Goal: Use online tool/utility: Utilize a website feature to perform a specific function

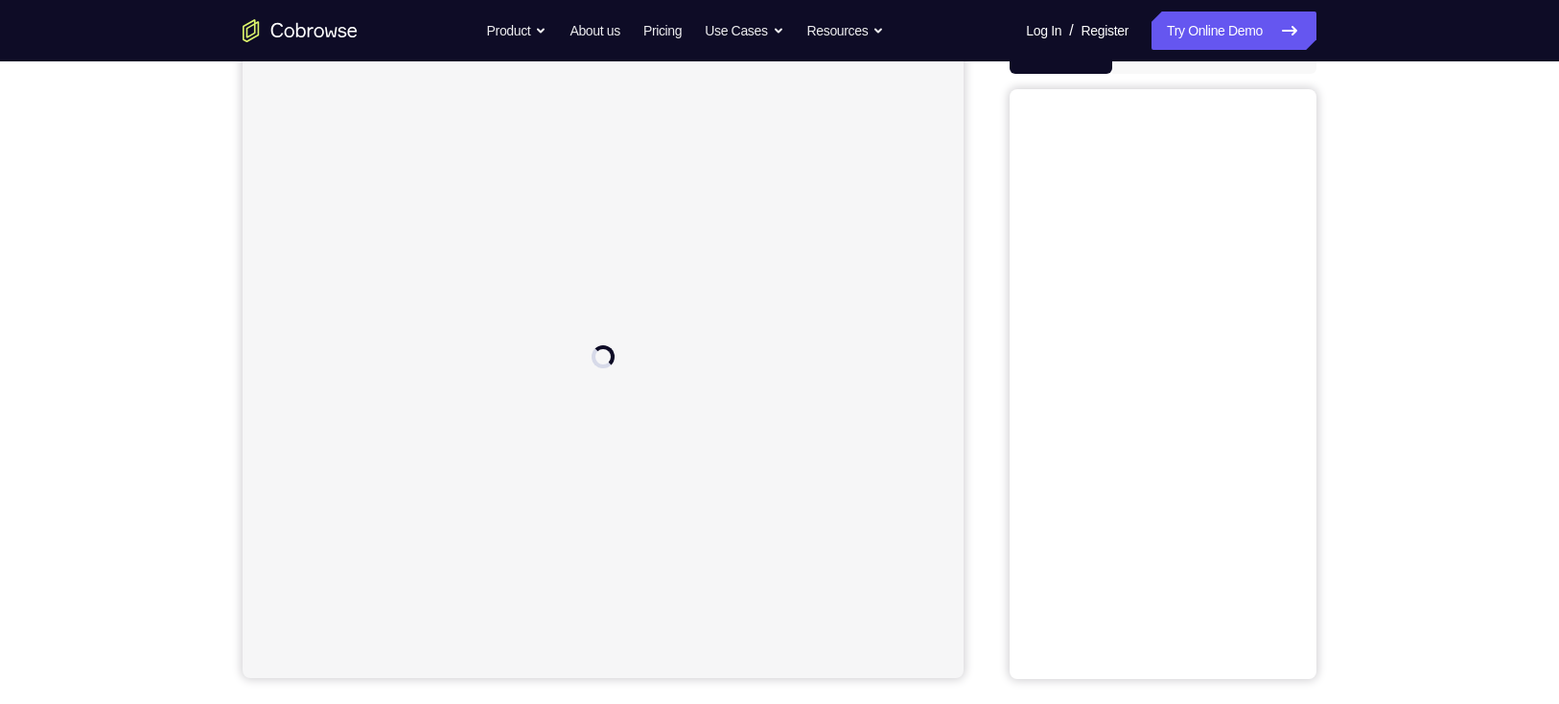
scroll to position [217, 0]
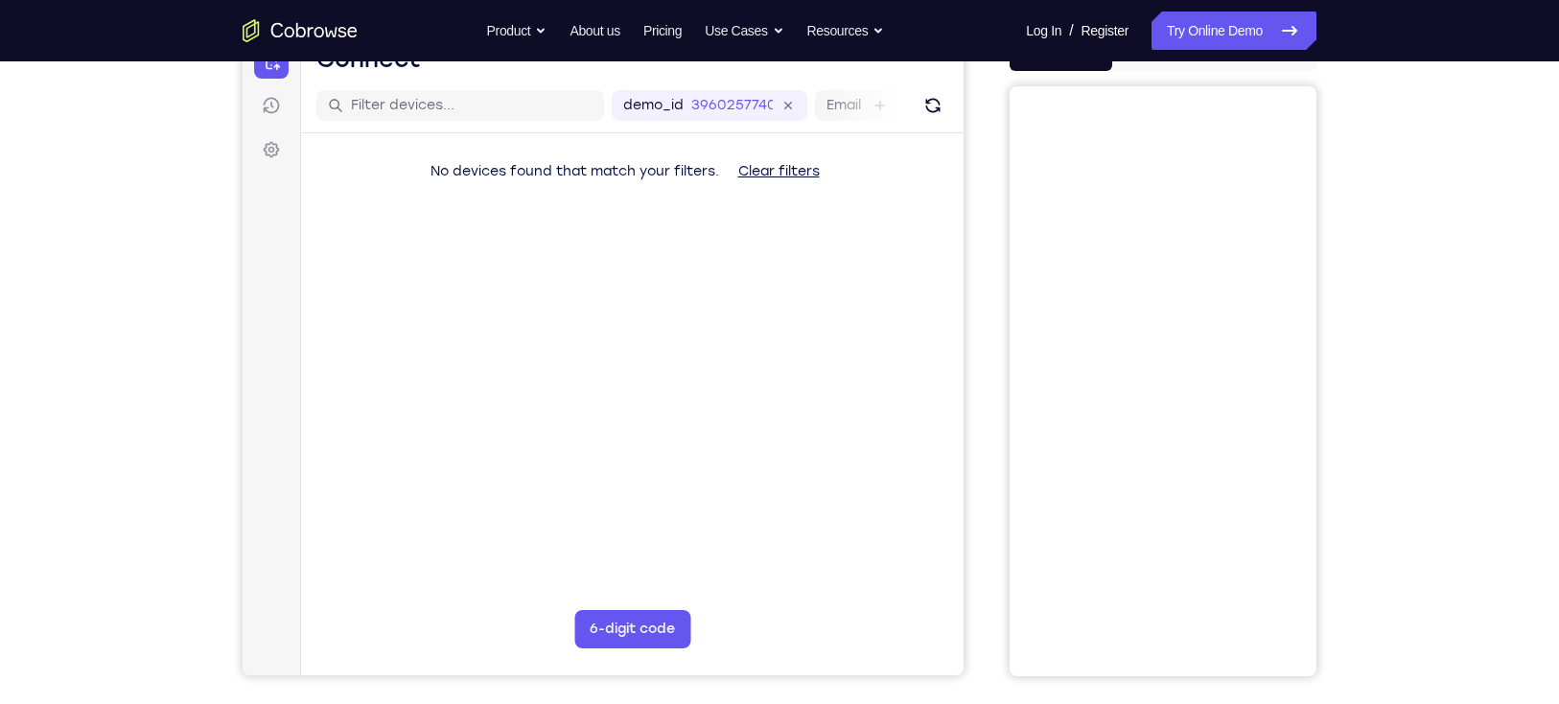
click at [1156, 65] on button "iOS" at bounding box center [1163, 52] width 103 height 38
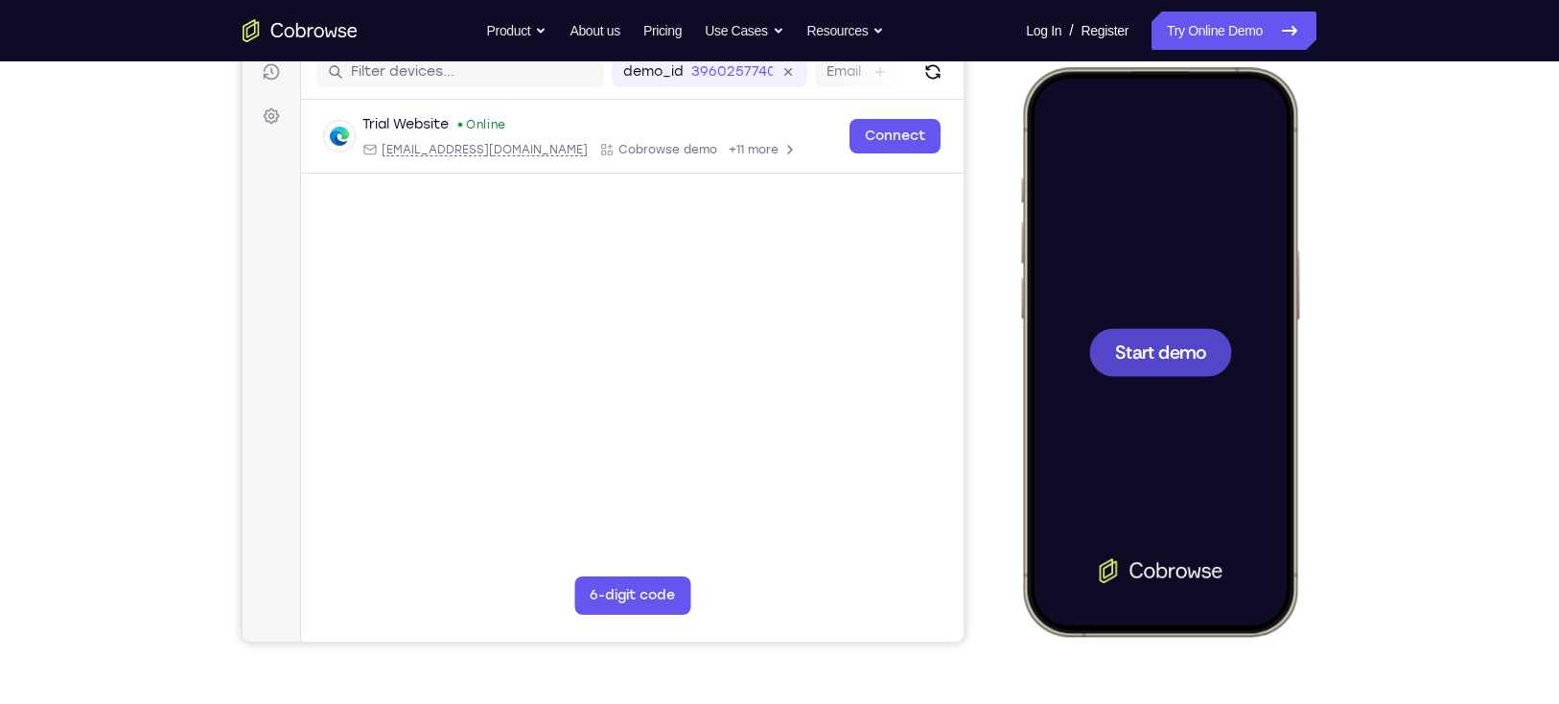
scroll to position [252, 0]
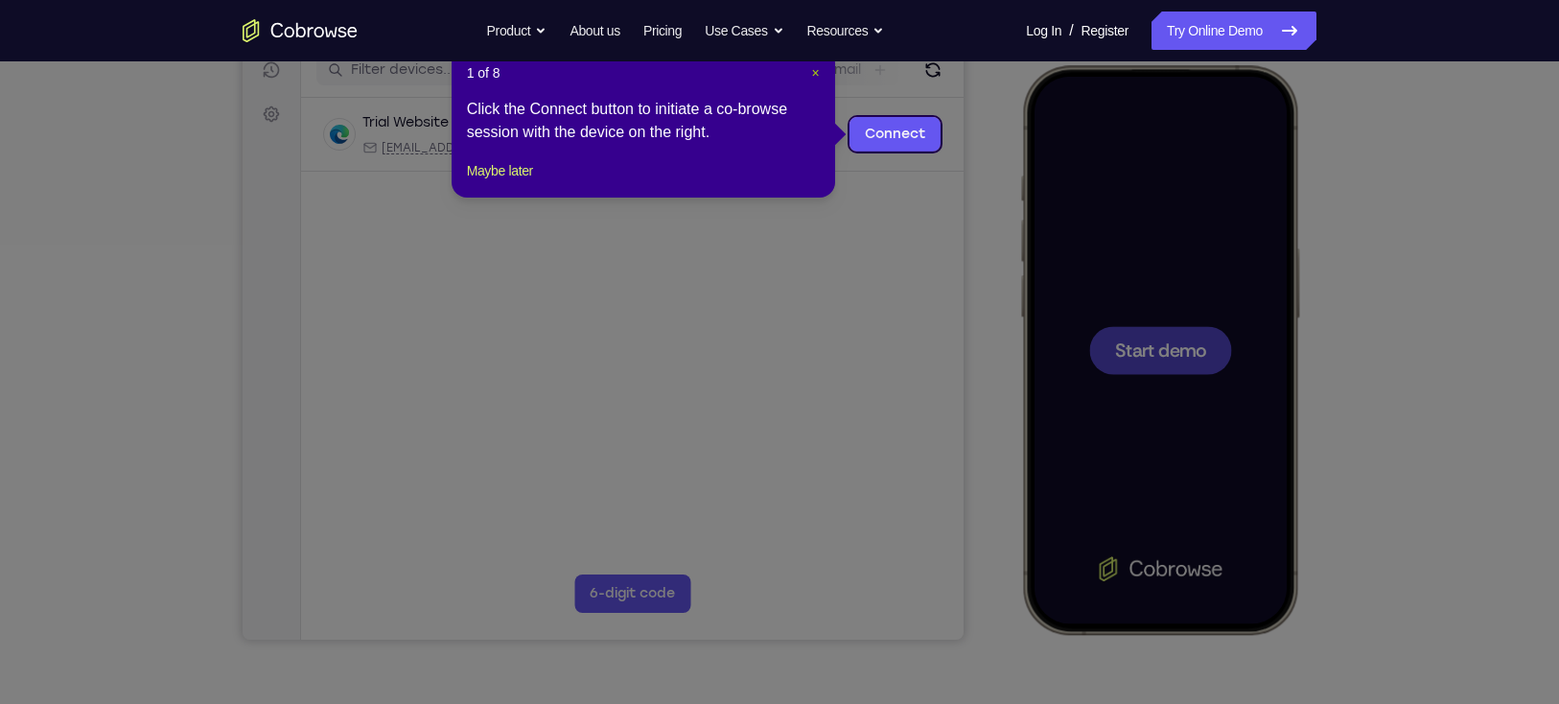
click at [814, 70] on span "×" at bounding box center [815, 72] width 8 height 15
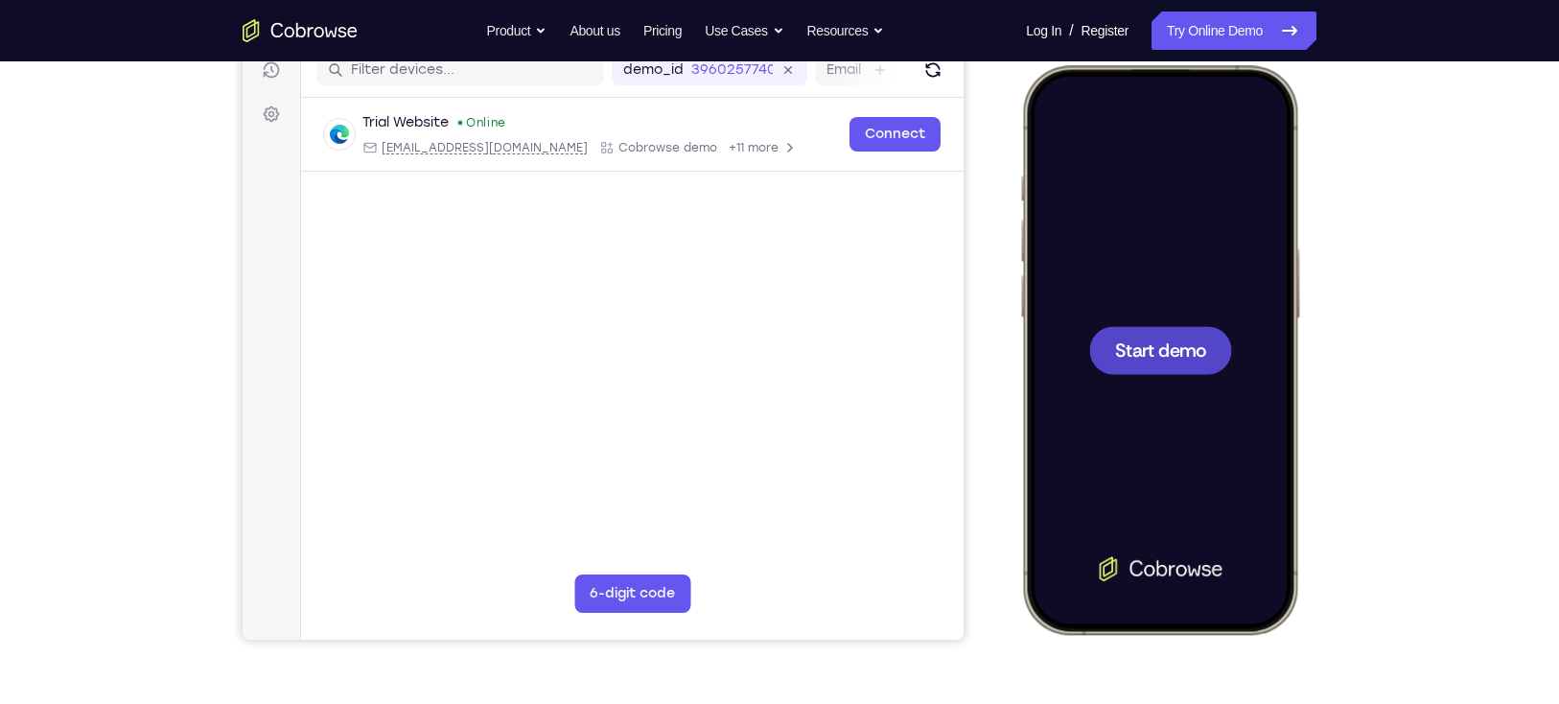
click at [1123, 340] on span "Start demo" at bounding box center [1160, 349] width 91 height 18
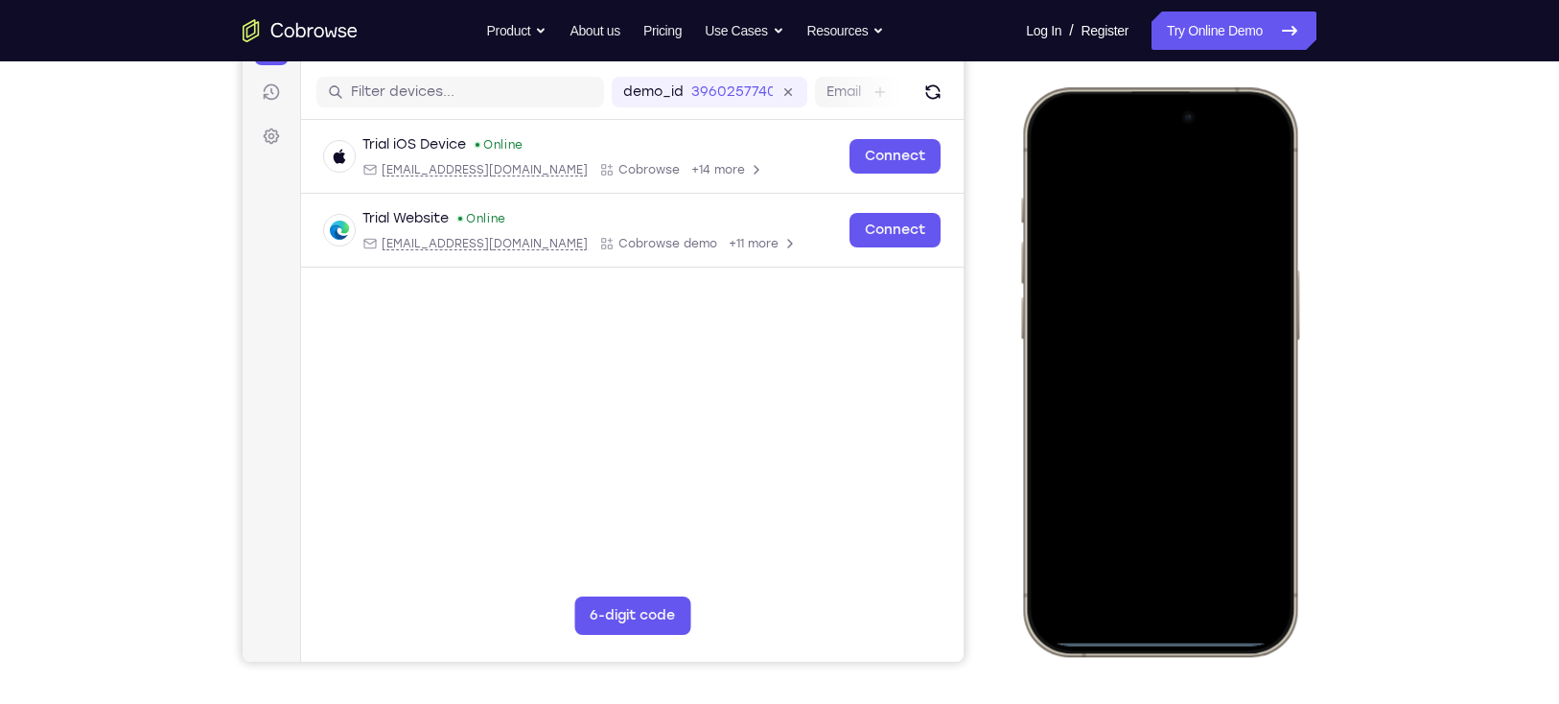
scroll to position [230, 0]
click at [1135, 513] on div at bounding box center [1159, 371] width 252 height 547
click at [1119, 300] on div at bounding box center [1159, 371] width 252 height 547
click at [1097, 340] on div at bounding box center [1159, 371] width 252 height 547
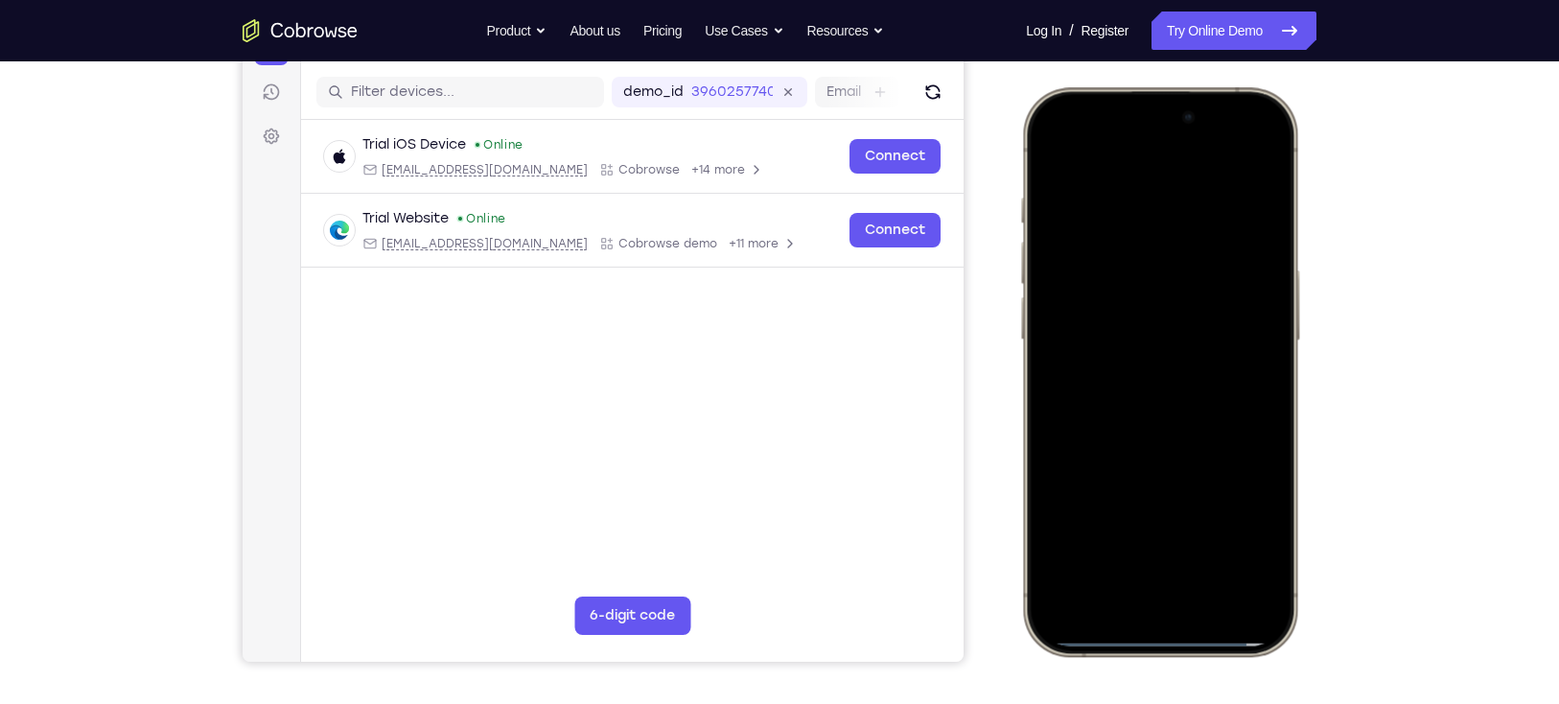
click at [1107, 383] on div at bounding box center [1159, 371] width 252 height 547
click at [1118, 371] on div at bounding box center [1159, 371] width 252 height 547
click at [1144, 350] on div at bounding box center [1159, 371] width 252 height 547
click at [1156, 449] on div at bounding box center [1159, 371] width 252 height 547
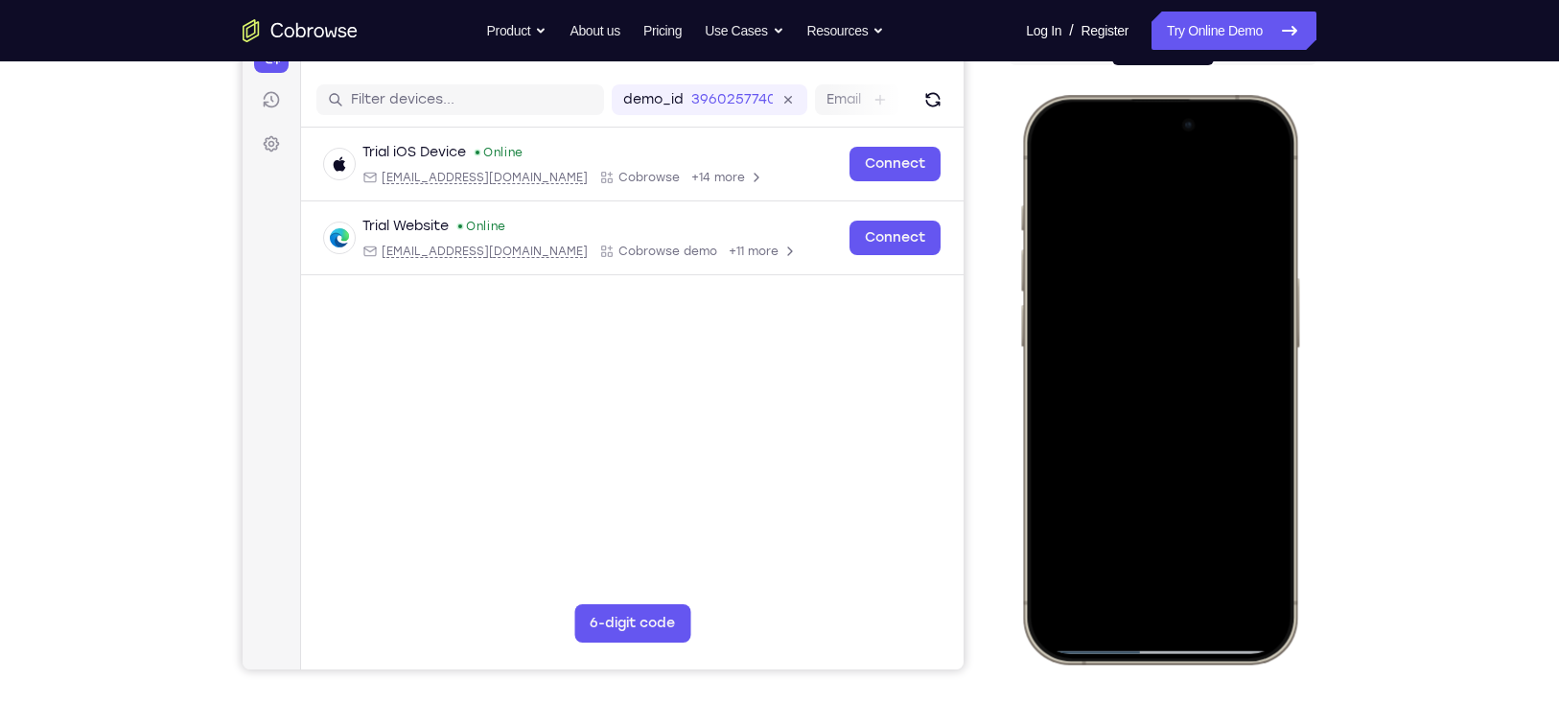
scroll to position [221, 0]
click at [1156, 230] on div at bounding box center [1159, 379] width 252 height 547
click at [1156, 155] on div at bounding box center [1159, 379] width 252 height 547
click at [1156, 477] on div at bounding box center [1159, 379] width 252 height 547
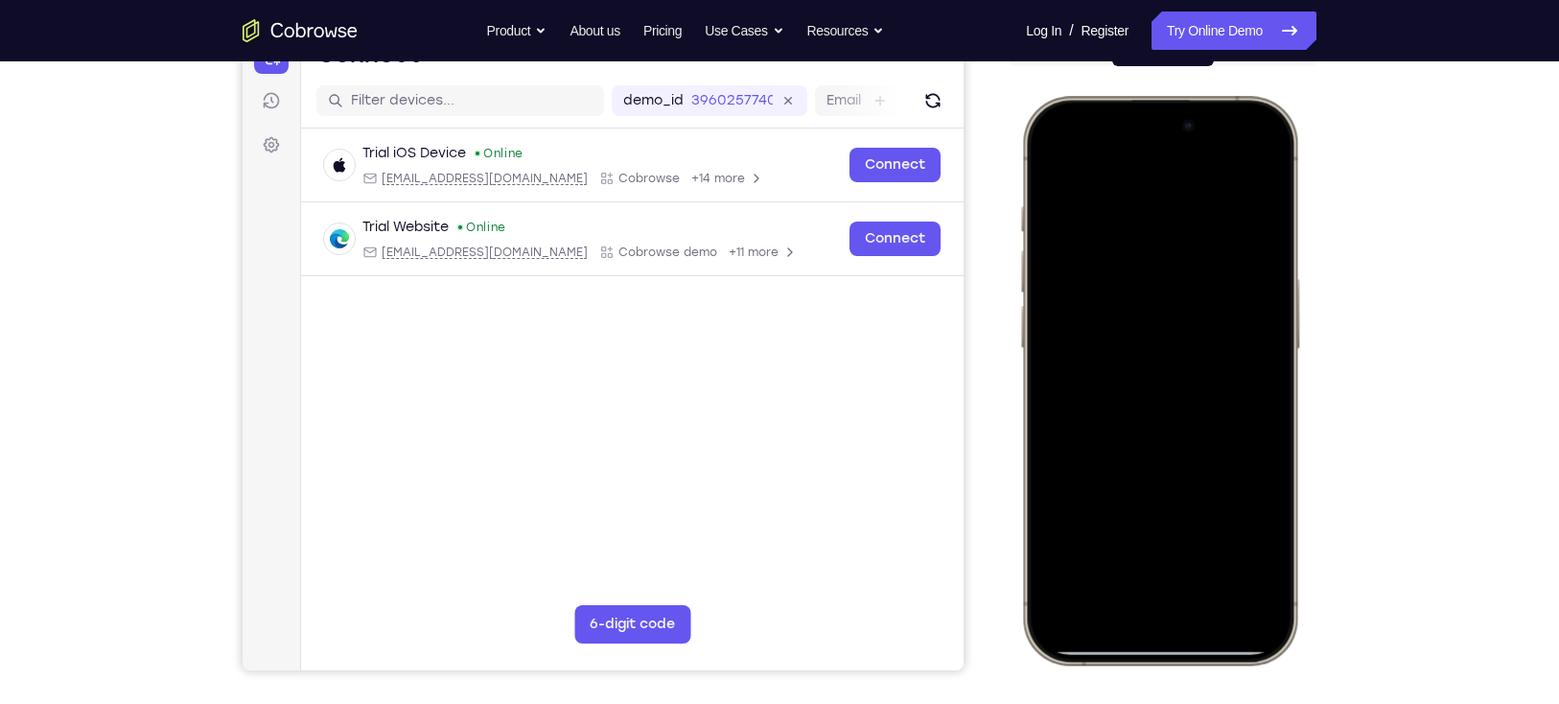
click at [1156, 197] on div at bounding box center [1159, 379] width 252 height 547
click at [1156, 161] on div at bounding box center [1159, 379] width 252 height 547
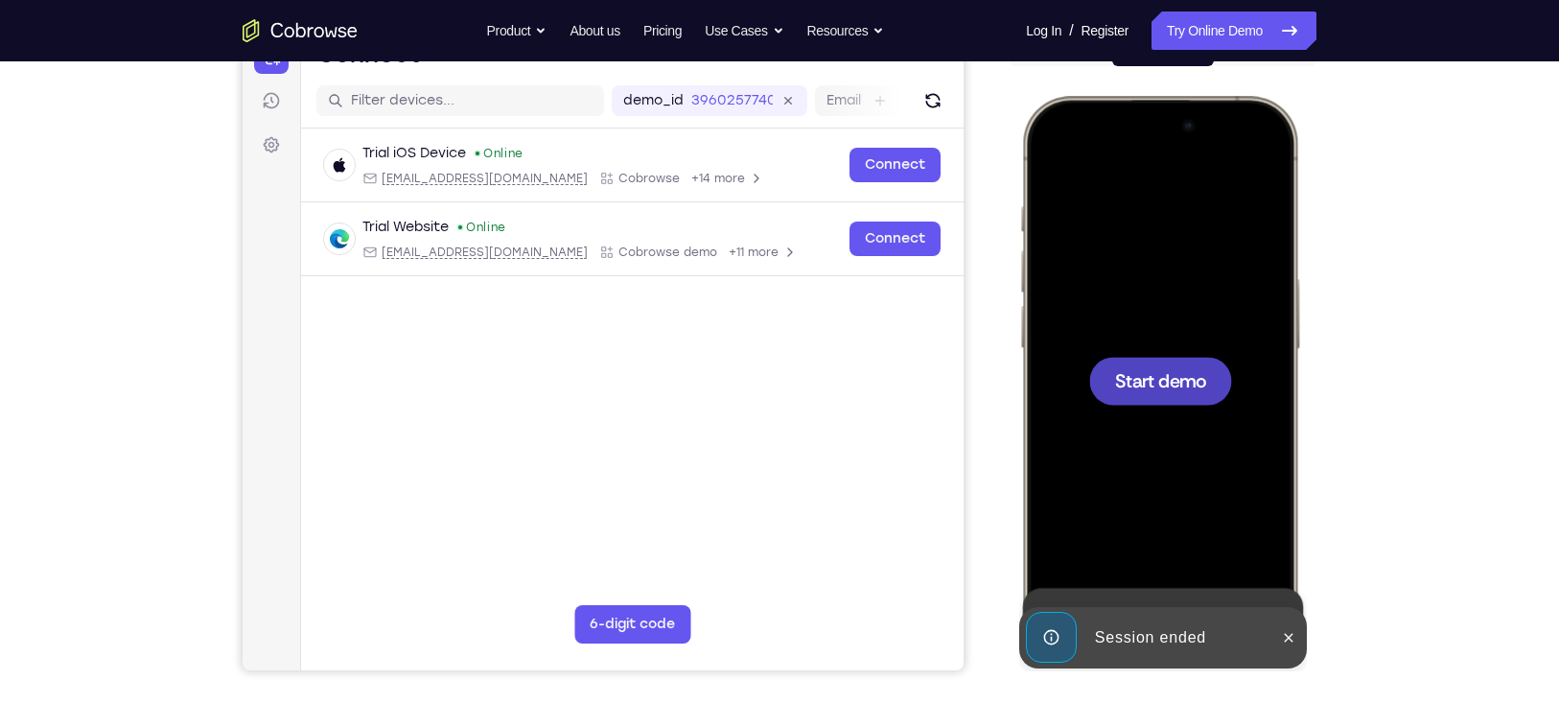
click at [1156, 378] on span "Start demo" at bounding box center [1160, 380] width 91 height 18
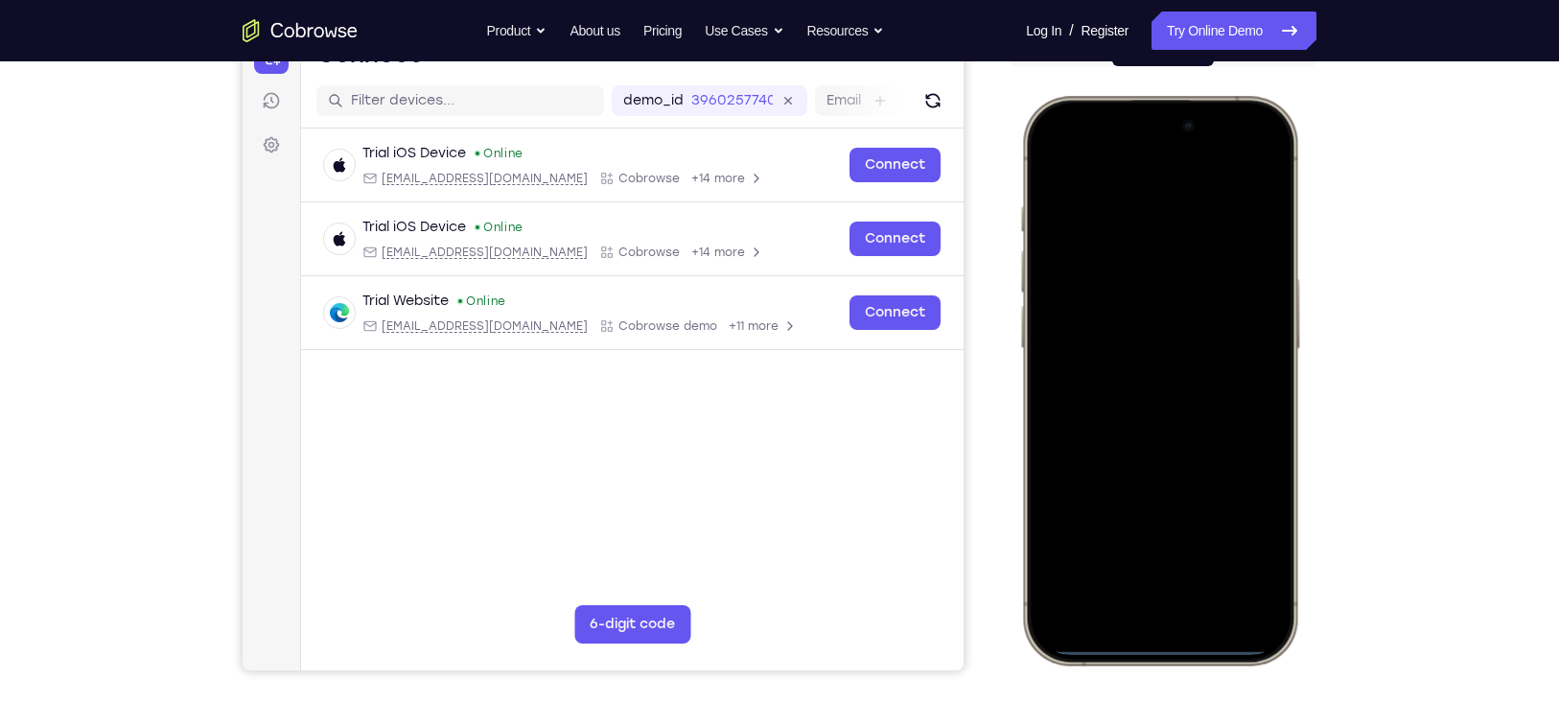
click at [1156, 363] on div at bounding box center [1159, 379] width 252 height 547
click at [1092, 363] on div at bounding box center [1159, 379] width 252 height 547
click at [1102, 359] on div at bounding box center [1159, 379] width 252 height 547
click at [1137, 321] on div at bounding box center [1159, 379] width 252 height 547
click at [1125, 513] on div at bounding box center [1159, 379] width 252 height 547
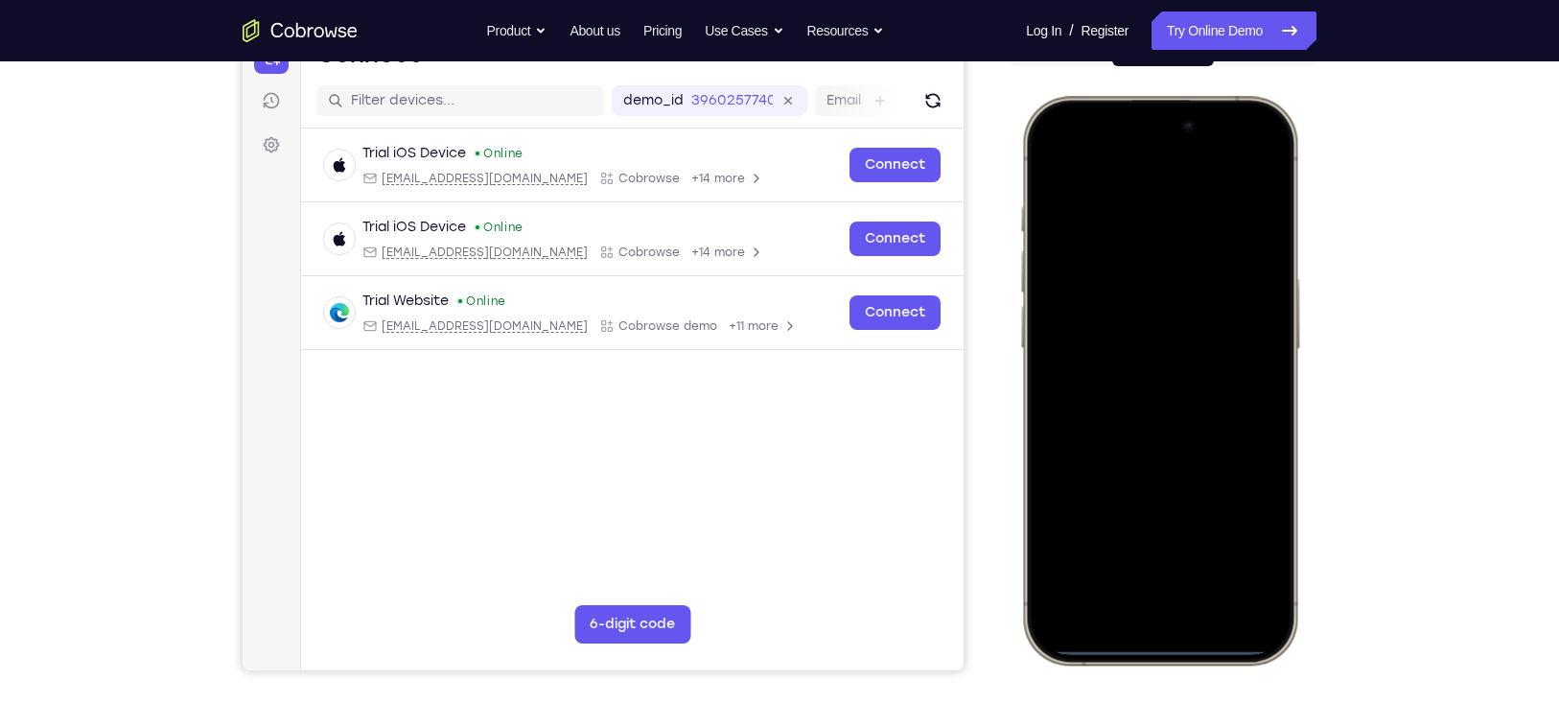
click at [1141, 513] on div at bounding box center [1159, 379] width 252 height 547
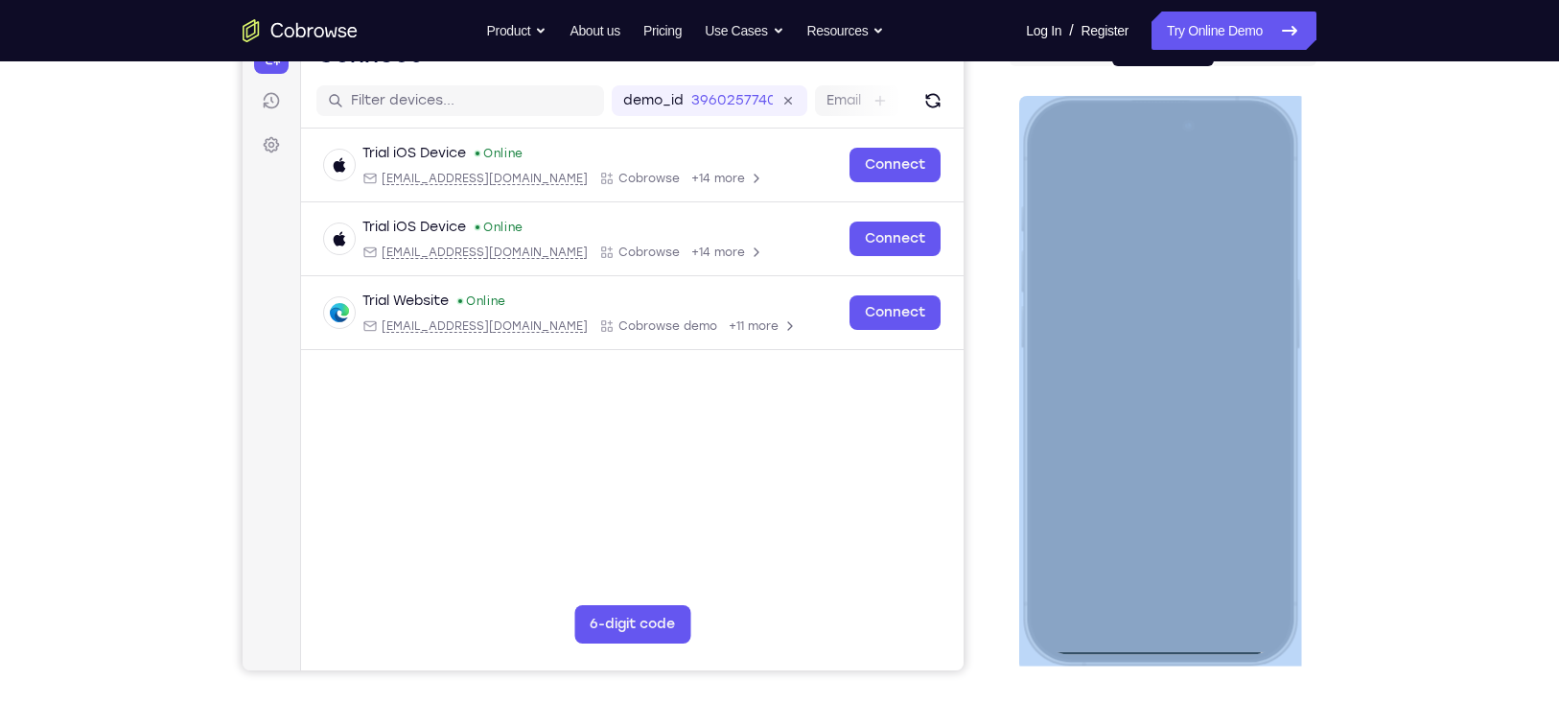
click at [1141, 513] on div at bounding box center [1159, 379] width 252 height 547
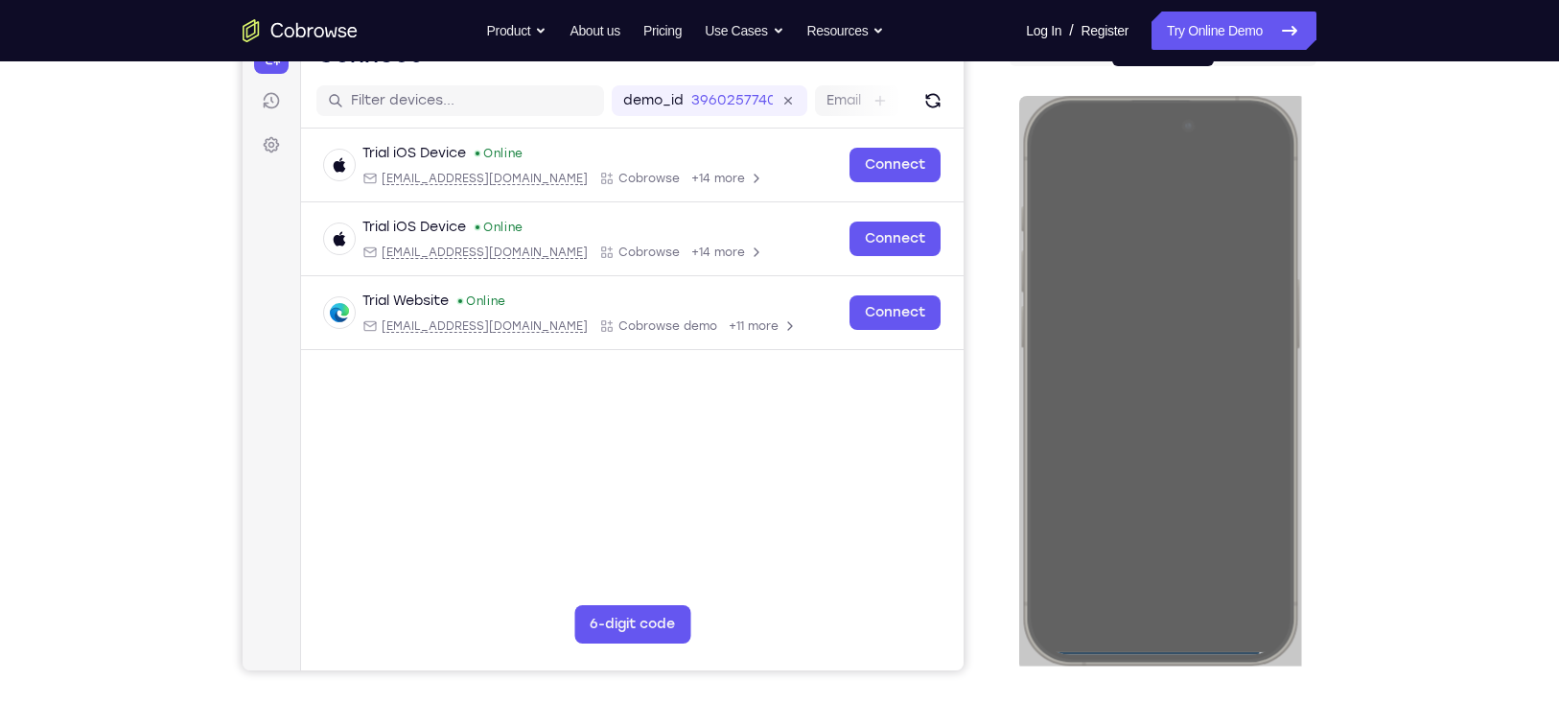
click at [968, 513] on div "Your Support Agent Your Customer Web iOS Android" at bounding box center [780, 317] width 1074 height 708
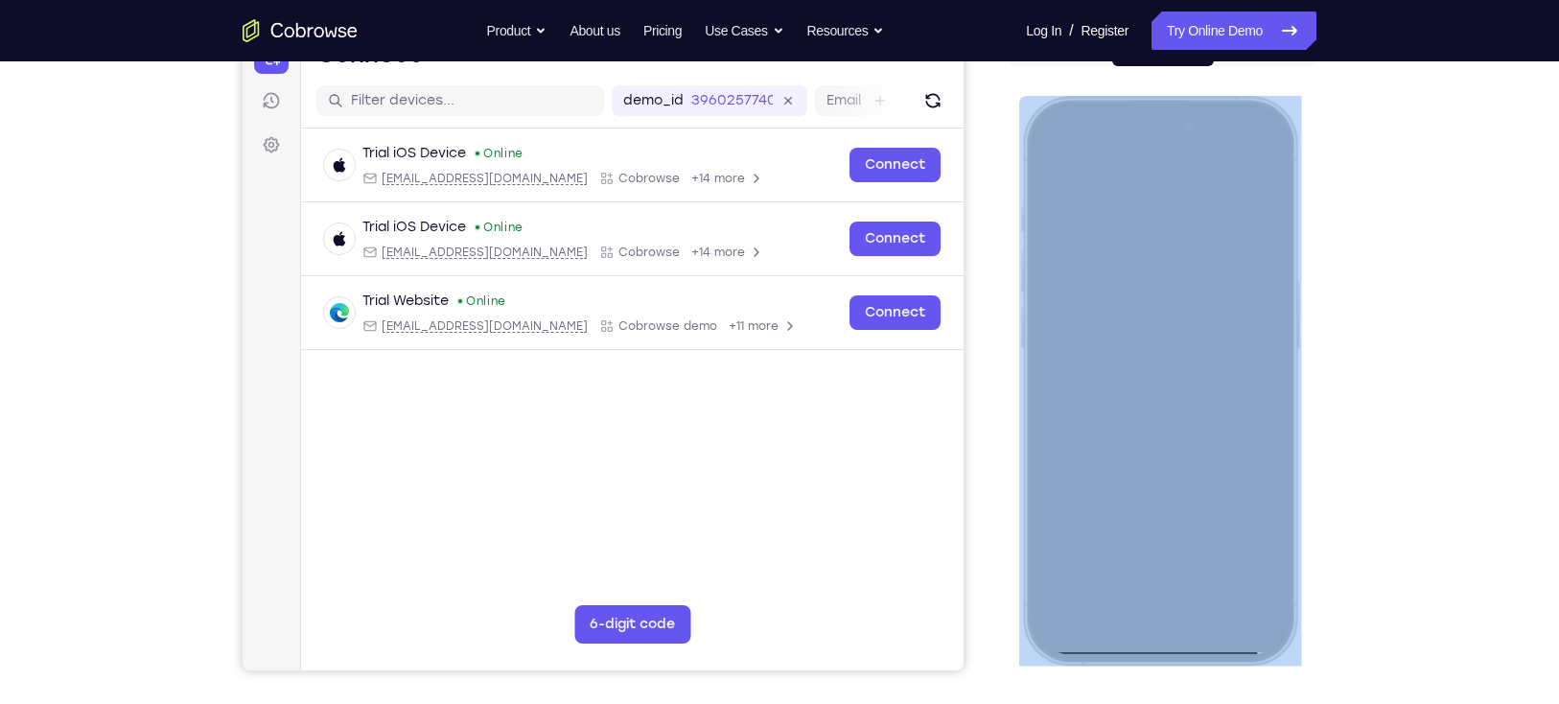
click at [1080, 513] on div at bounding box center [1159, 379] width 252 height 547
click at [1156, 317] on div at bounding box center [1159, 379] width 252 height 547
click at [1156, 312] on div at bounding box center [1159, 379] width 252 height 547
click at [1156, 337] on div at bounding box center [1159, 379] width 252 height 547
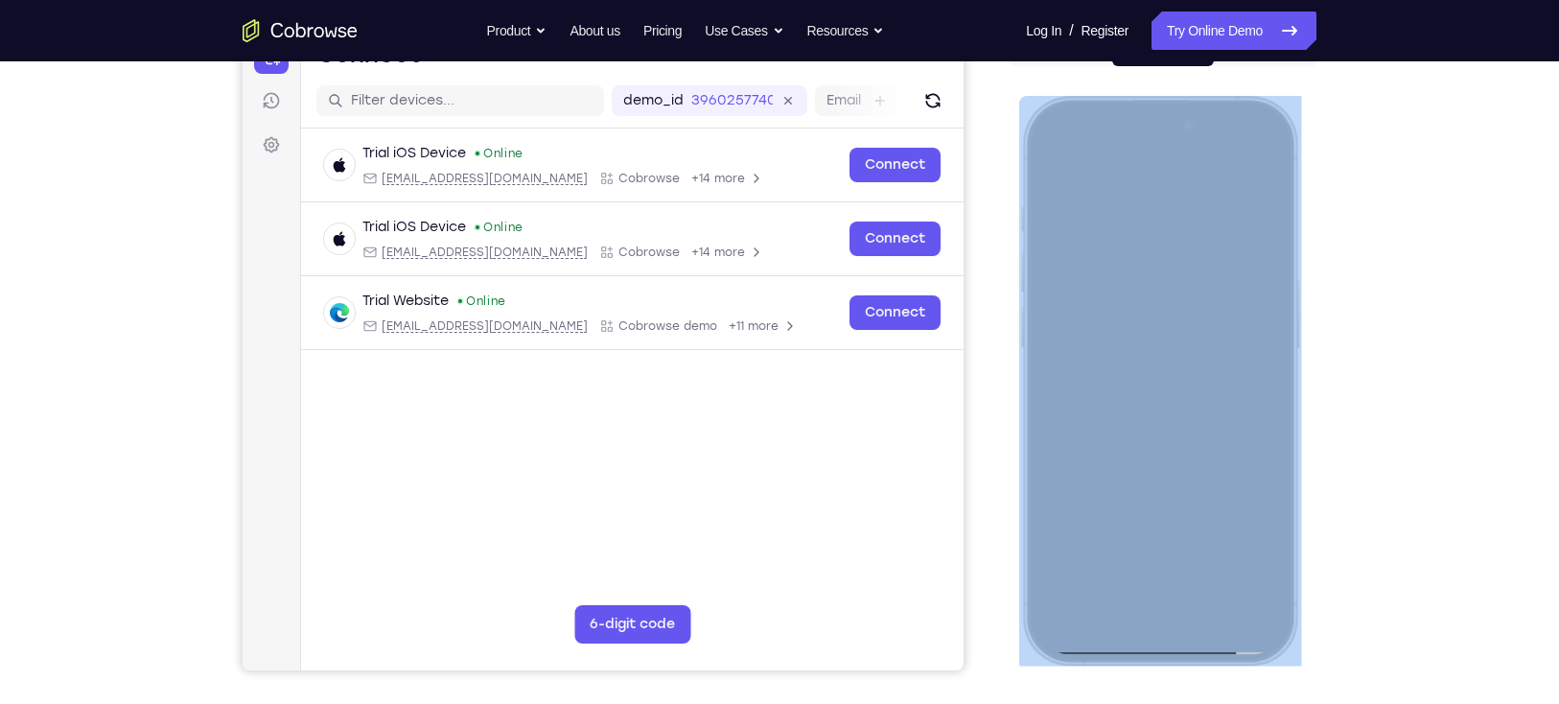
click at [1153, 390] on div at bounding box center [1159, 379] width 252 height 547
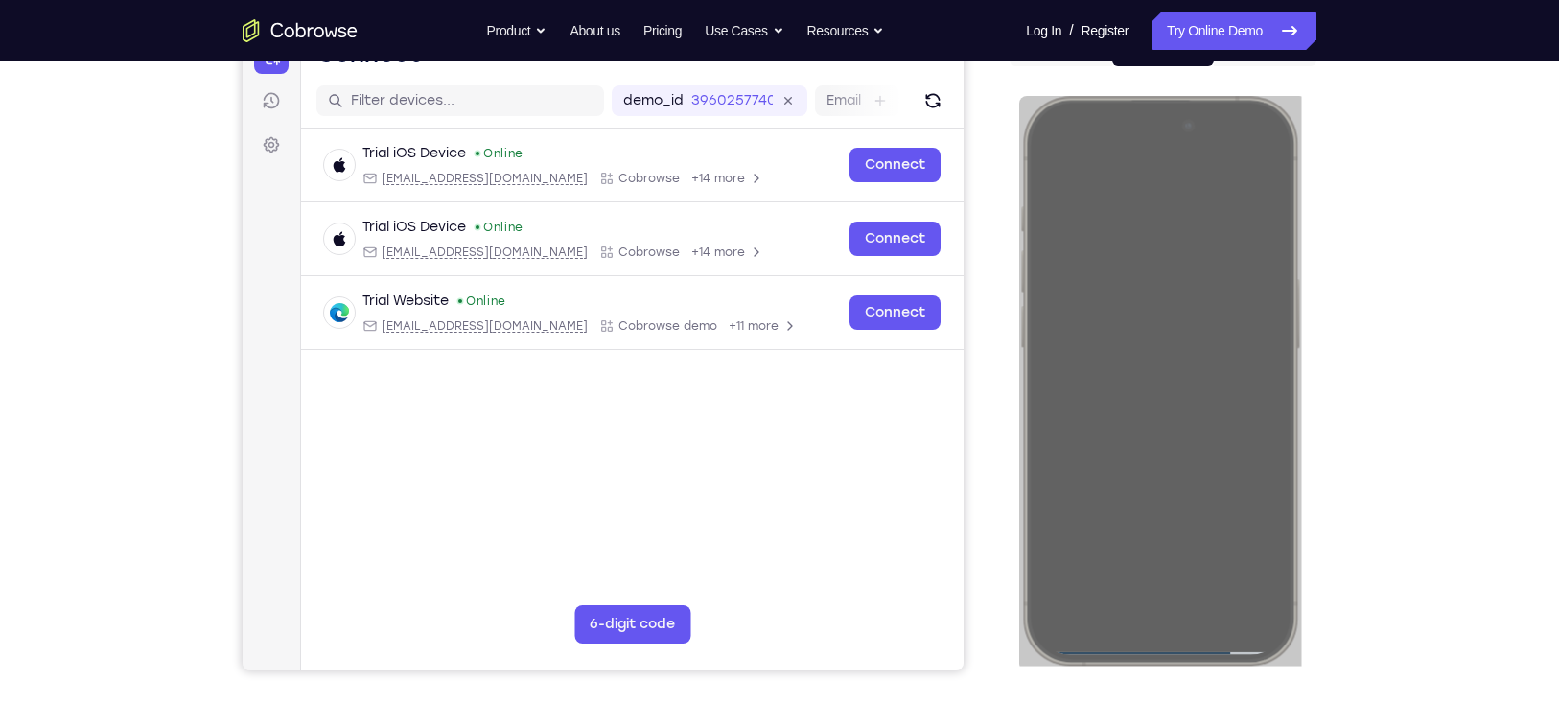
click at [1156, 262] on div "Your Support Agent Your Customer Web iOS Android Next Steps We’d be happy to gi…" at bounding box center [779, 472] width 1227 height 1265
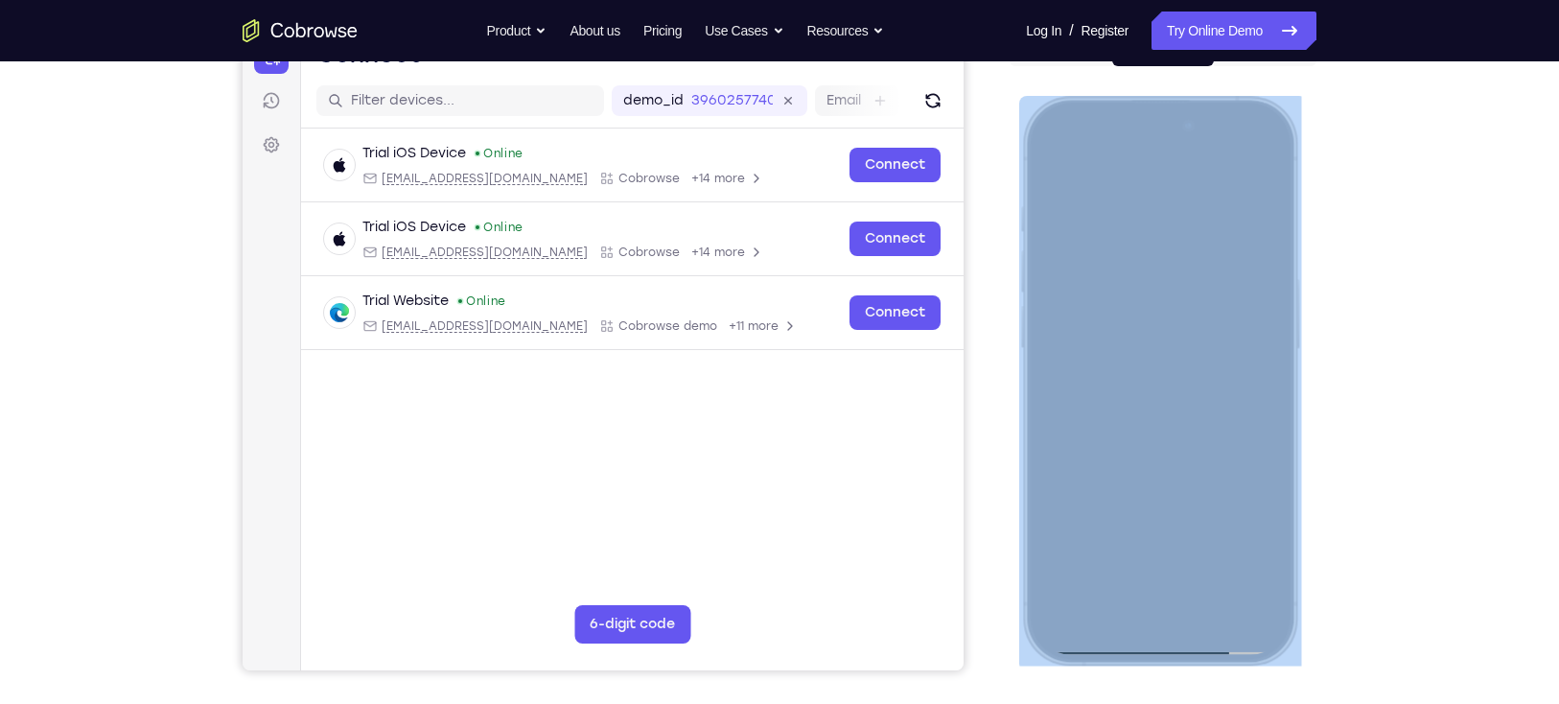
click at [1156, 209] on div at bounding box center [1159, 379] width 252 height 547
click at [1128, 377] on div at bounding box center [1159, 379] width 252 height 547
click at [1156, 444] on div at bounding box center [1159, 379] width 252 height 547
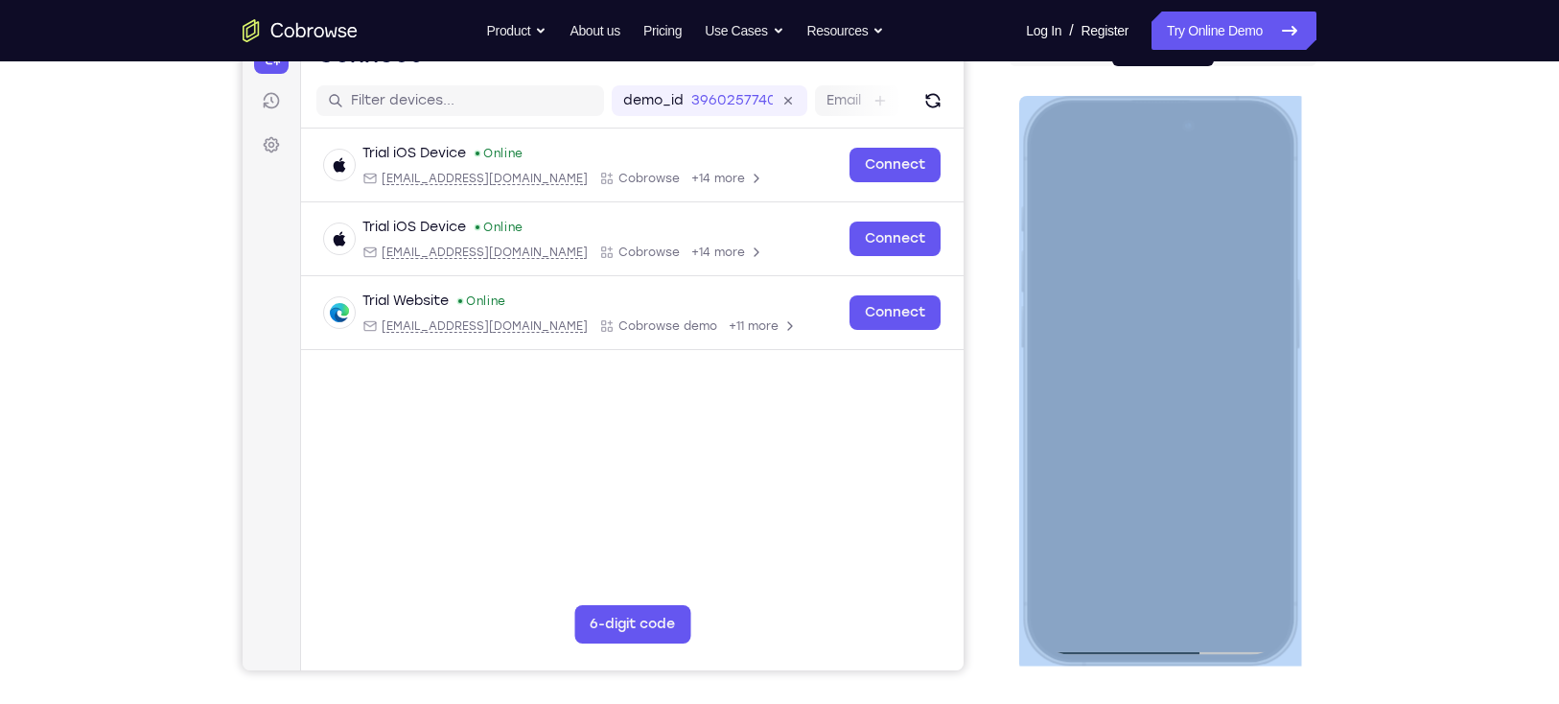
click at [1087, 181] on div at bounding box center [1159, 379] width 252 height 547
click at [1156, 248] on div at bounding box center [1159, 379] width 252 height 547
click at [1156, 161] on div at bounding box center [1159, 379] width 252 height 547
click at [1156, 157] on div at bounding box center [1159, 379] width 252 height 547
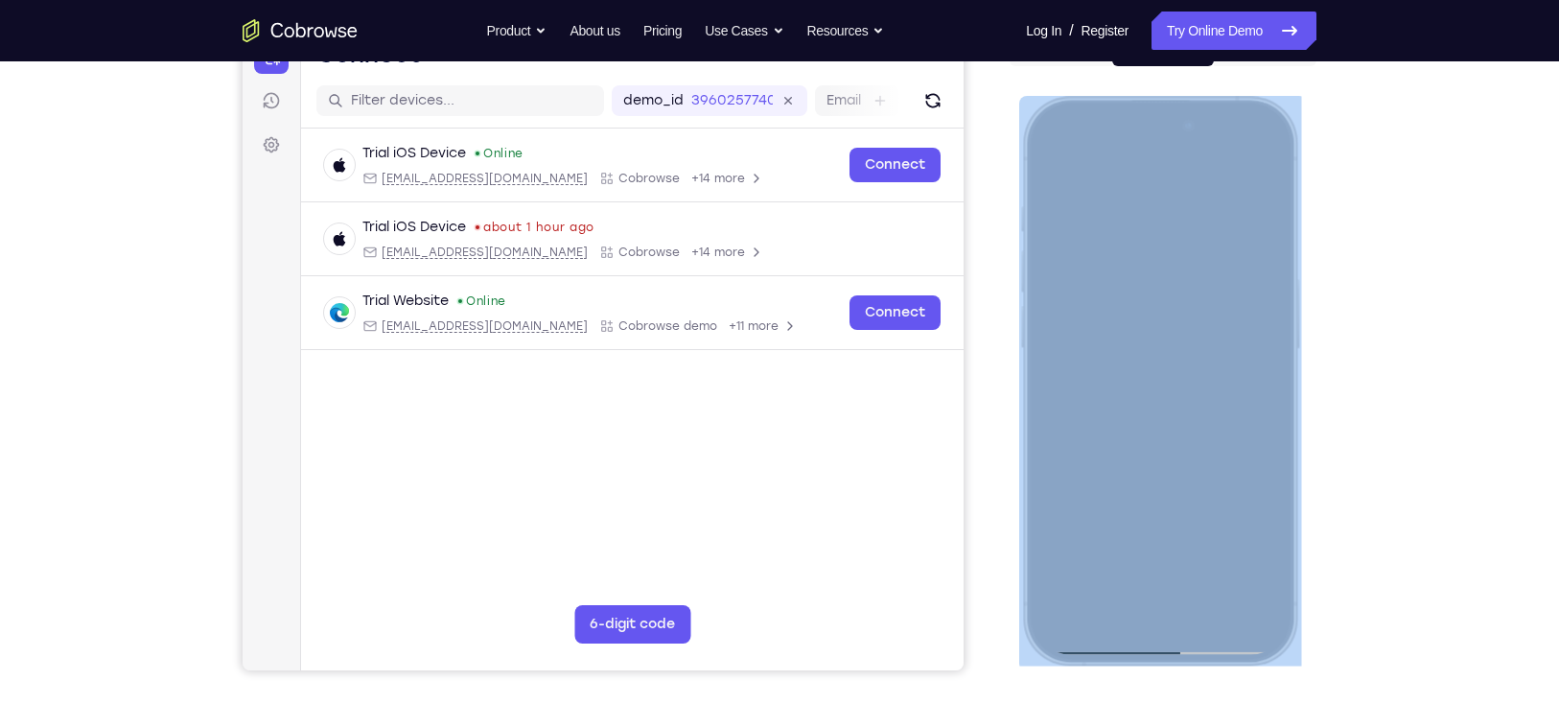
click at [1156, 167] on div at bounding box center [1159, 379] width 252 height 547
click at [1156, 166] on div at bounding box center [1159, 379] width 252 height 547
click at [1156, 513] on div at bounding box center [1159, 379] width 252 height 547
click at [1139, 513] on div at bounding box center [1159, 379] width 252 height 547
click at [1156, 513] on div at bounding box center [1159, 379] width 252 height 547
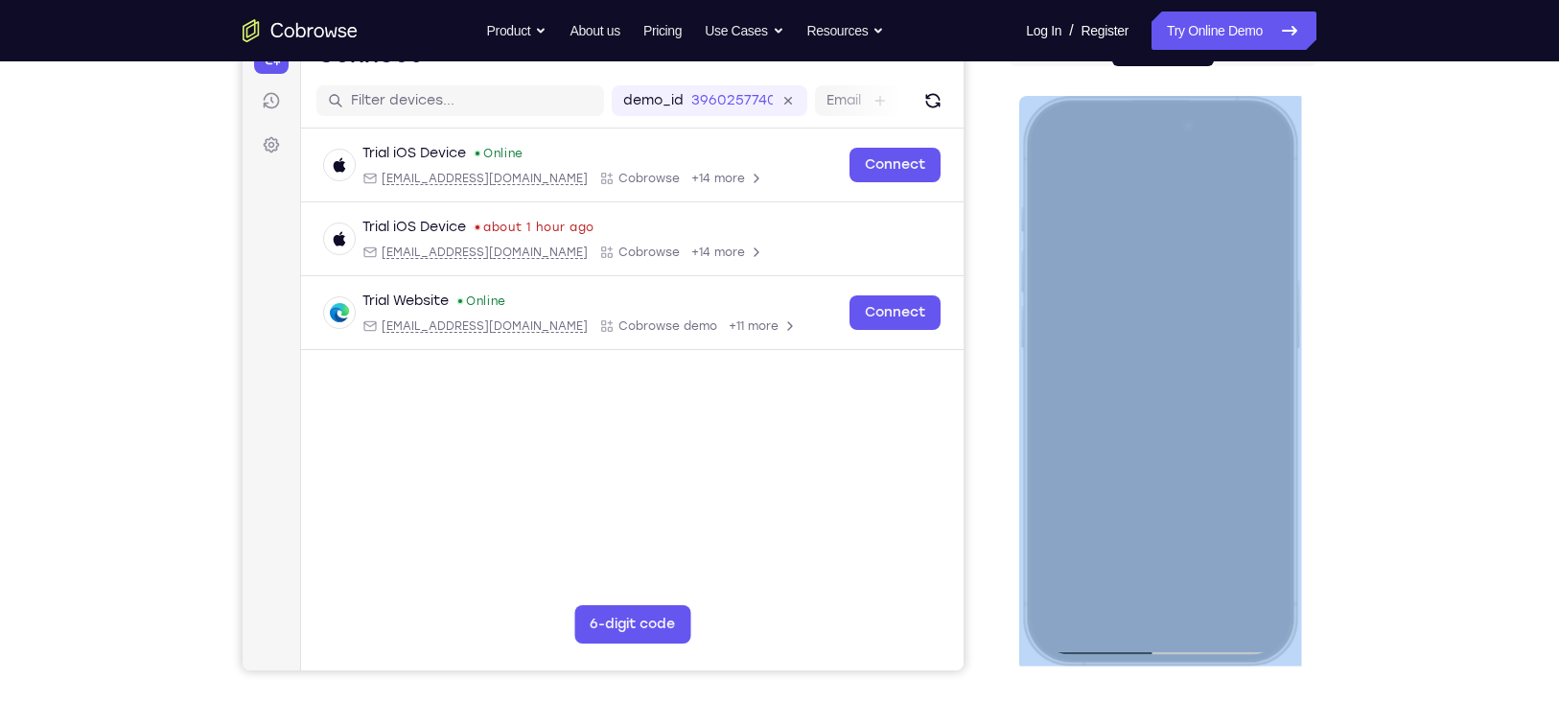
click at [1051, 513] on div at bounding box center [1159, 379] width 252 height 547
click at [1117, 513] on div at bounding box center [1159, 379] width 252 height 547
click at [1143, 406] on div at bounding box center [1159, 379] width 252 height 547
click at [1114, 309] on div at bounding box center [1159, 379] width 252 height 547
click at [1156, 338] on div at bounding box center [1159, 379] width 252 height 547
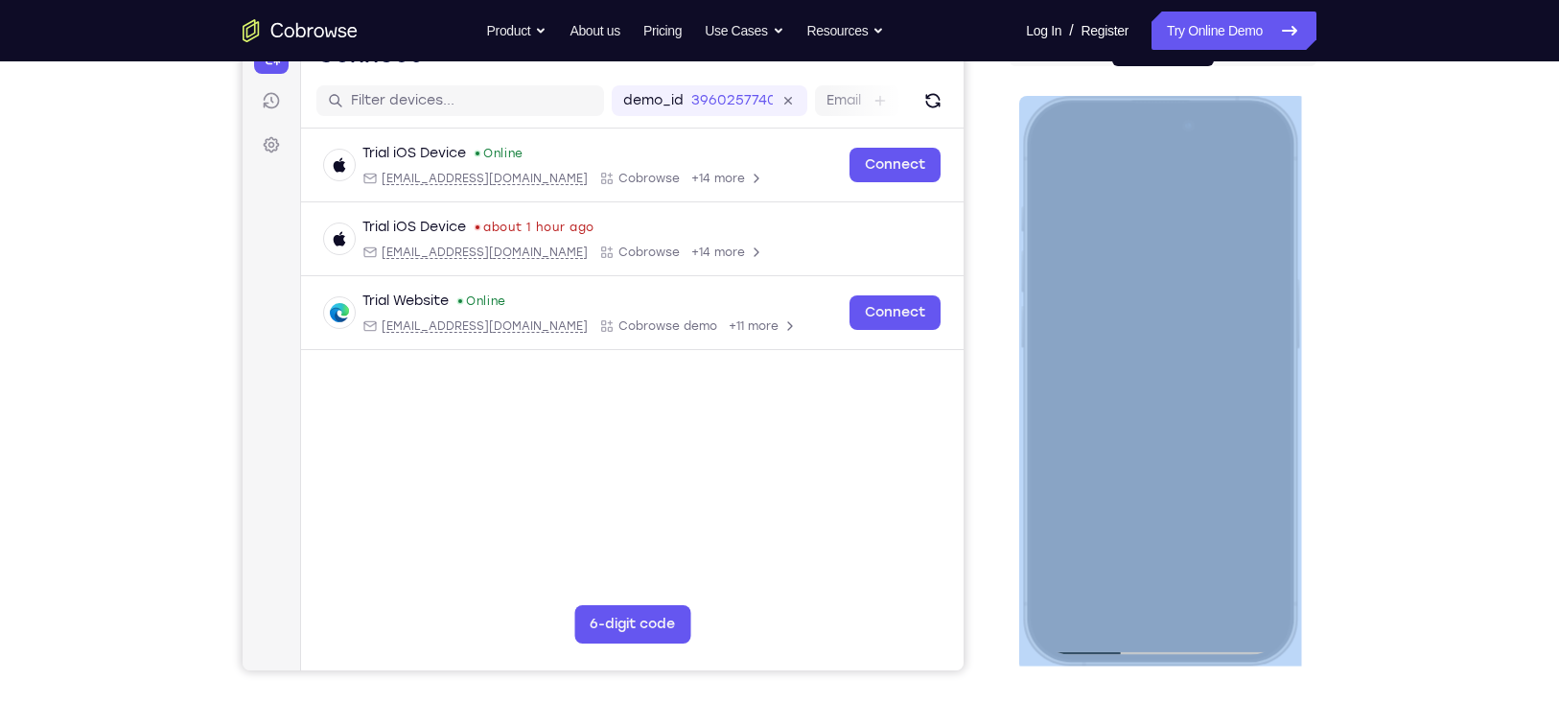
click at [1156, 389] on div at bounding box center [1159, 379] width 252 height 547
click at [1156, 360] on div at bounding box center [1159, 379] width 252 height 547
click at [1138, 383] on div at bounding box center [1159, 379] width 252 height 547
click at [1156, 179] on div at bounding box center [1159, 379] width 252 height 547
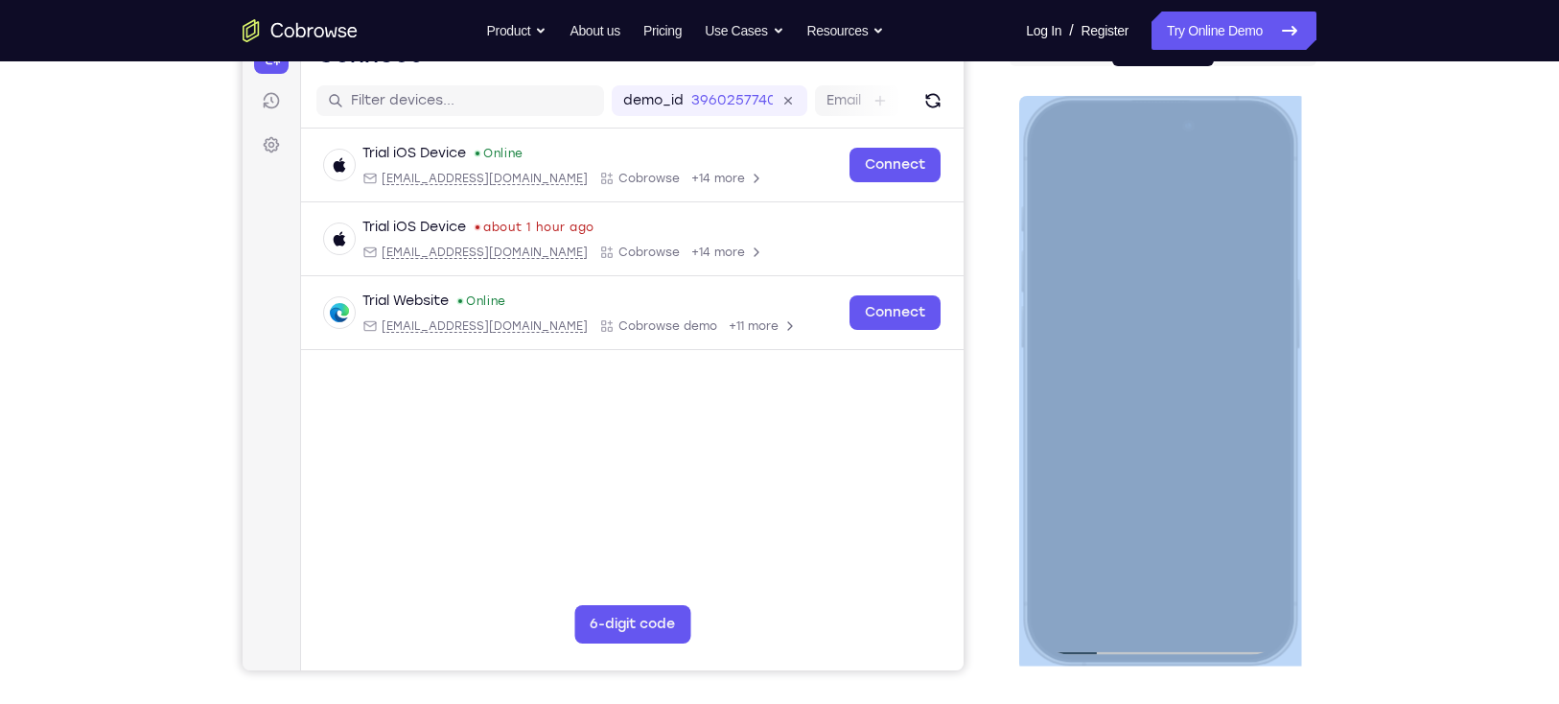
click at [1126, 371] on div at bounding box center [1159, 379] width 252 height 547
click at [1156, 513] on div at bounding box center [1159, 379] width 252 height 547
click at [1152, 459] on div at bounding box center [1159, 379] width 252 height 547
click at [1156, 153] on div at bounding box center [1159, 379] width 252 height 547
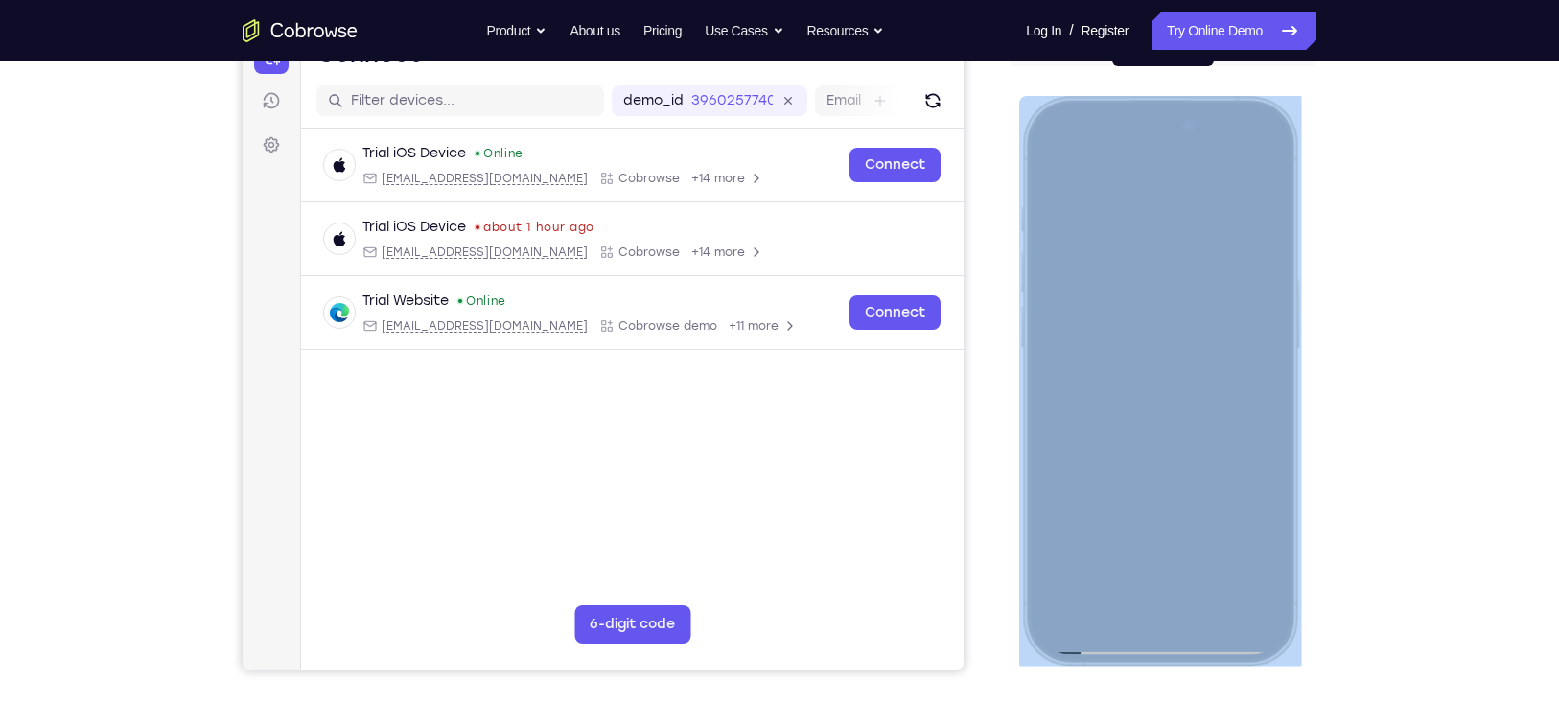
click at [1060, 210] on div at bounding box center [1159, 379] width 252 height 547
click at [1055, 155] on div at bounding box center [1159, 379] width 252 height 547
click at [1096, 249] on div at bounding box center [1159, 379] width 252 height 547
click at [1046, 157] on div at bounding box center [1159, 379] width 252 height 547
click at [1055, 157] on div at bounding box center [1159, 379] width 252 height 547
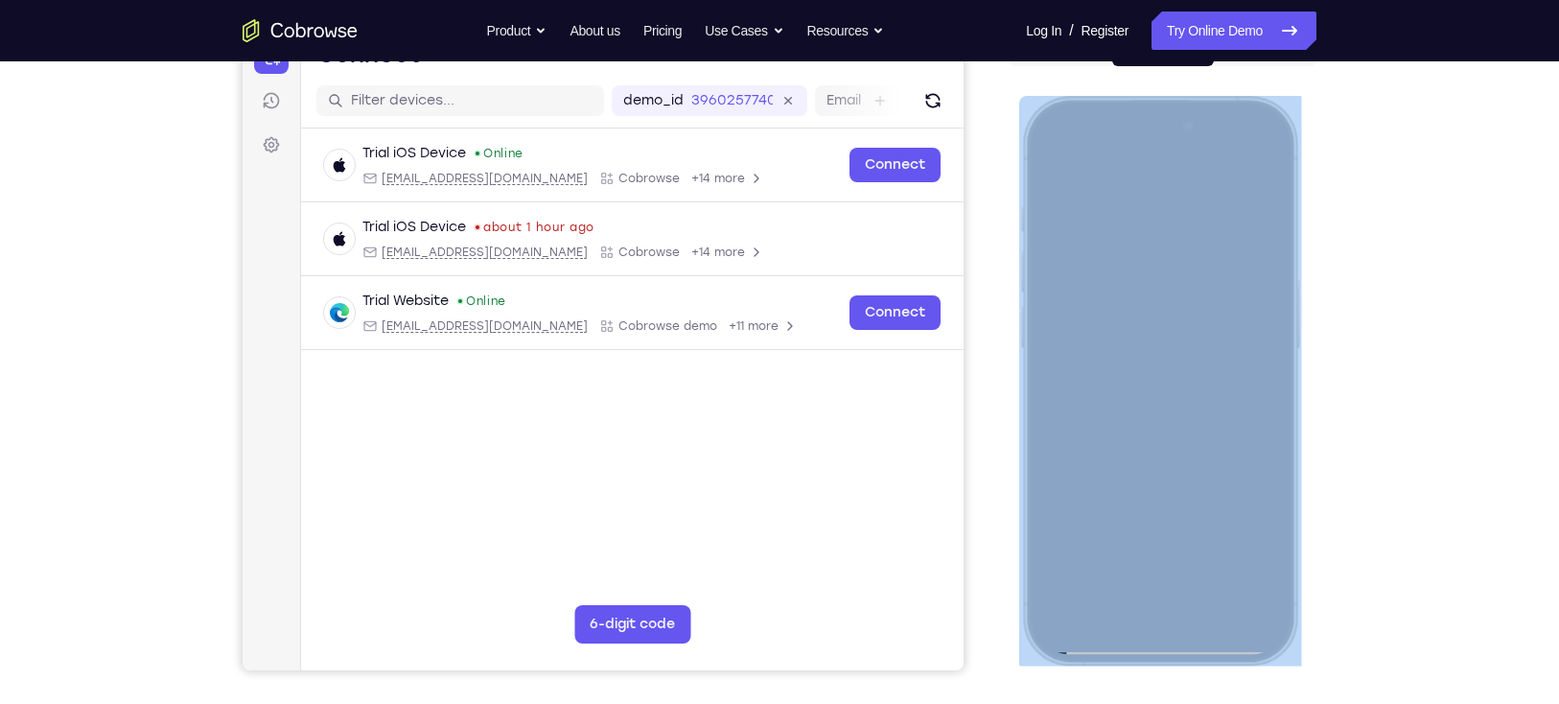
click at [1051, 478] on div at bounding box center [1159, 379] width 252 height 547
click at [1156, 330] on div at bounding box center [1159, 379] width 252 height 547
click at [1156, 331] on div at bounding box center [1159, 379] width 252 height 547
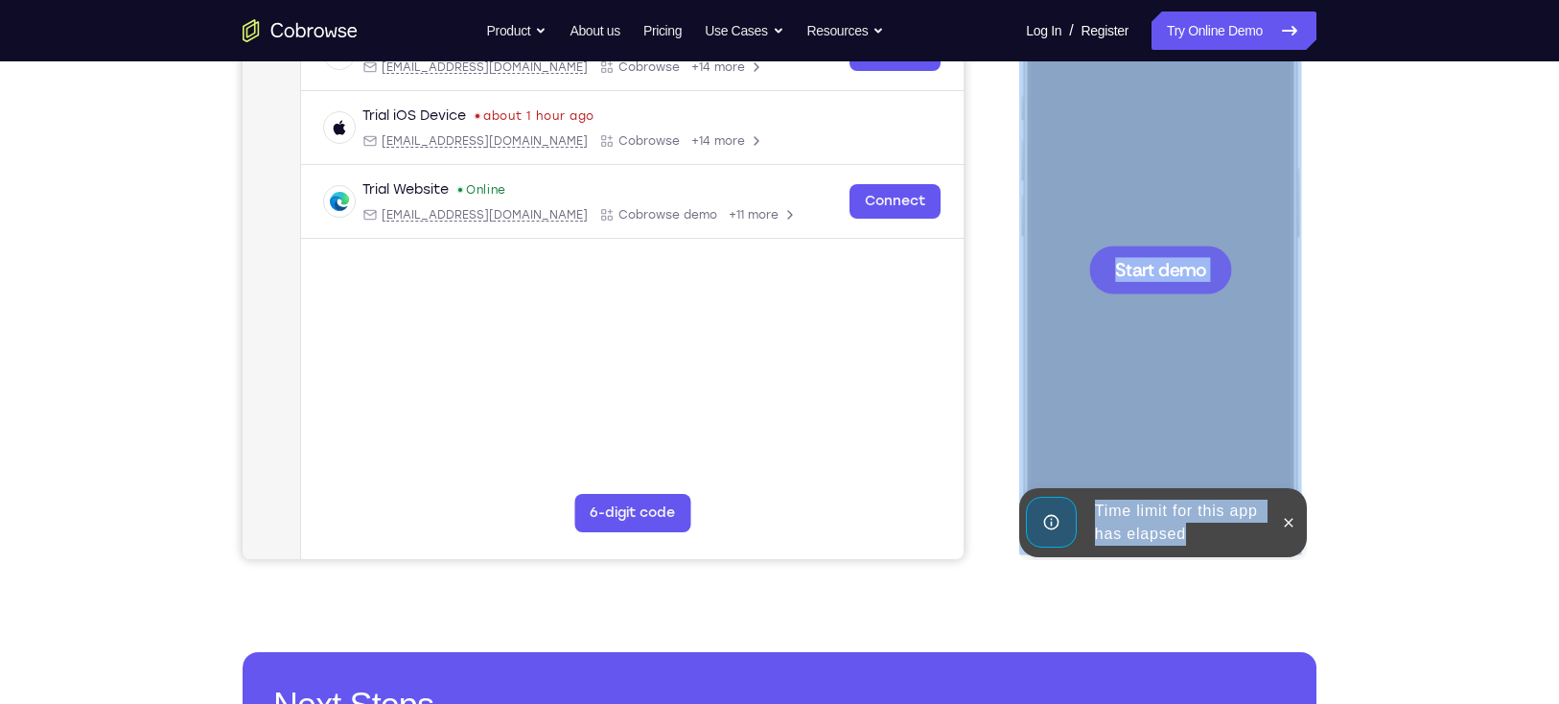
scroll to position [332, 0]
click at [1156, 382] on div at bounding box center [1159, 269] width 252 height 547
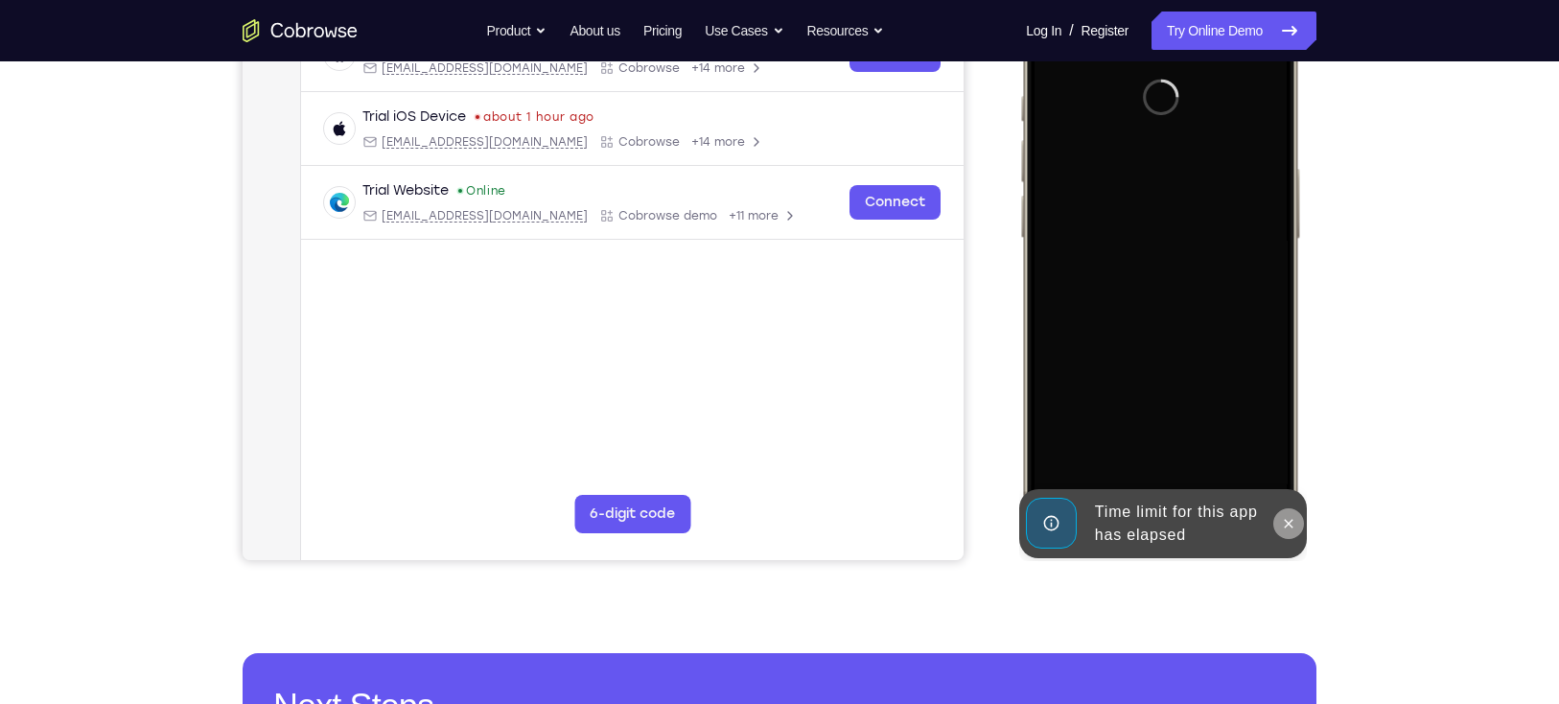
click at [1156, 513] on icon at bounding box center [1288, 523] width 15 height 15
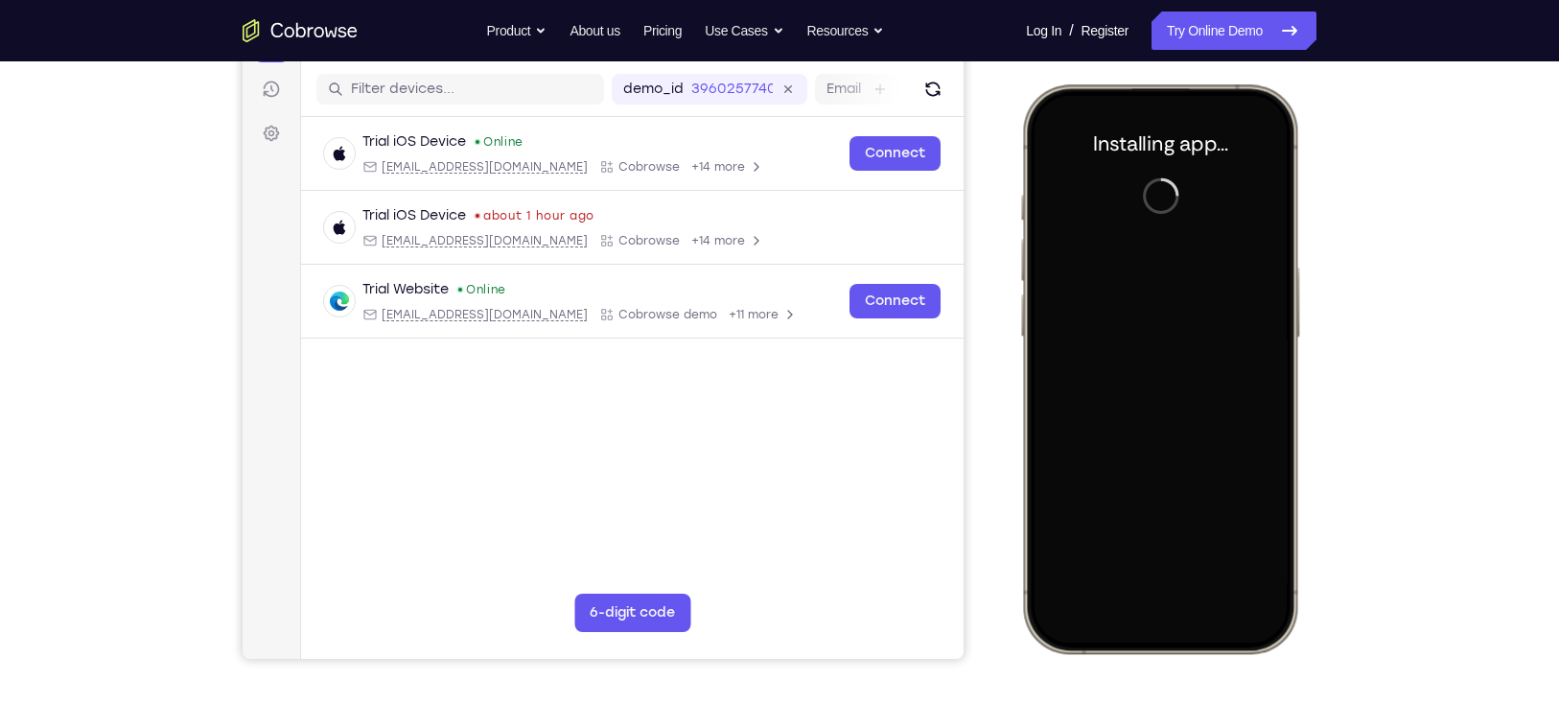
scroll to position [230, 0]
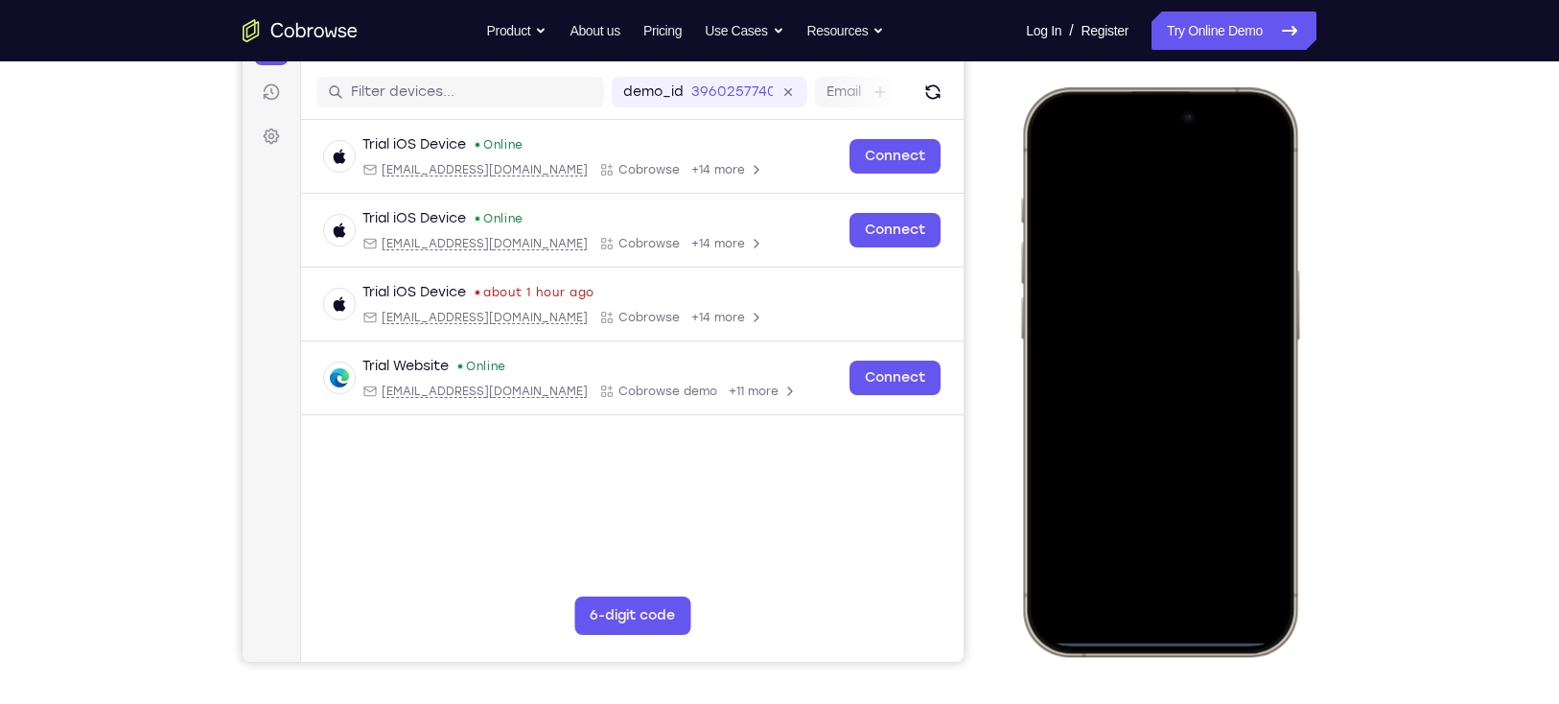
click at [1122, 513] on div at bounding box center [1159, 371] width 252 height 547
click at [1156, 513] on div at bounding box center [1159, 371] width 252 height 547
click at [1078, 253] on div at bounding box center [1159, 371] width 252 height 547
